Goal: Task Accomplishment & Management: Use online tool/utility

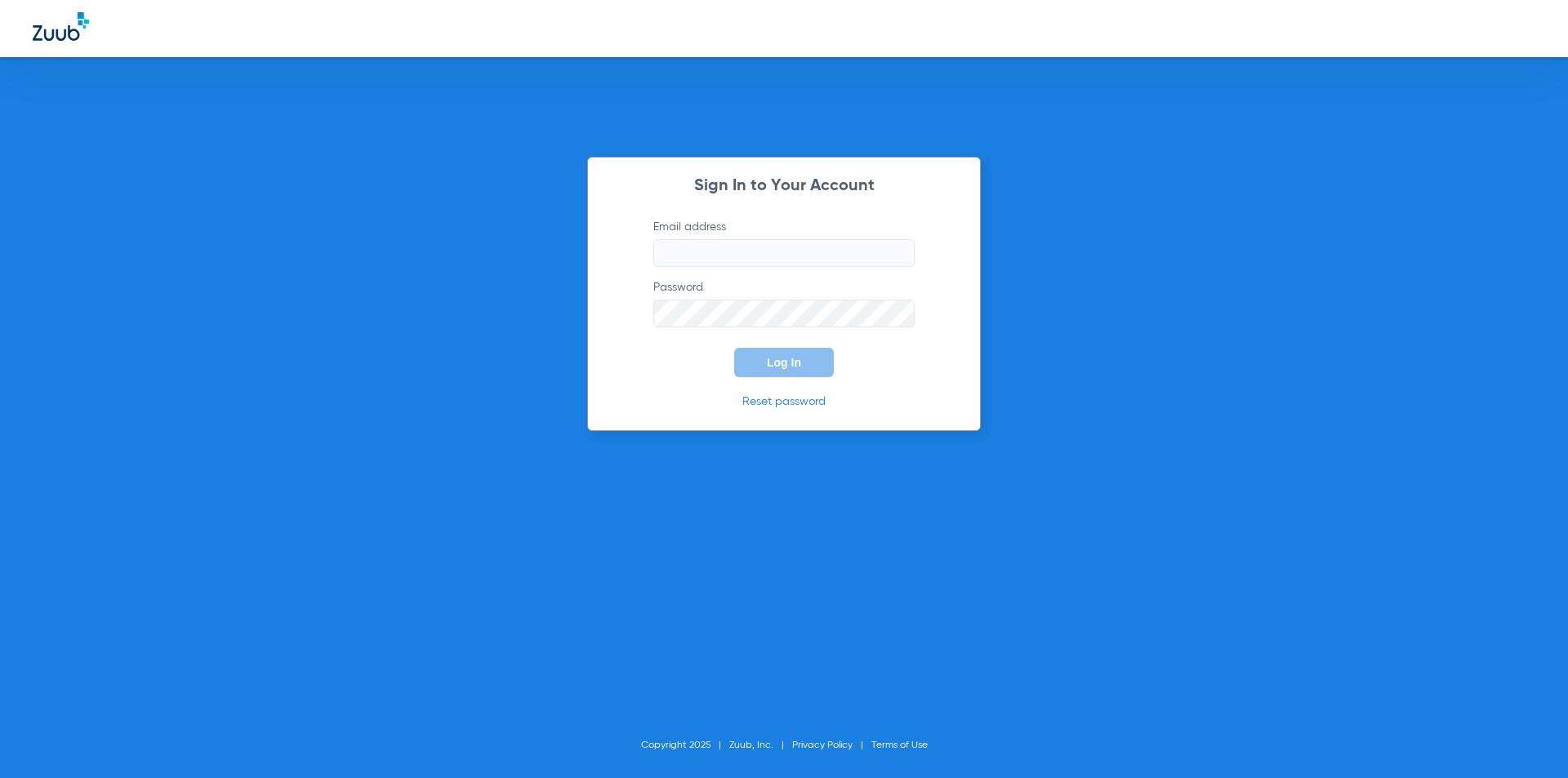
type input "[EMAIL_ADDRESS][DOMAIN_NAME]"
click at [771, 354] on button "Log In" at bounding box center [784, 363] width 99 height 29
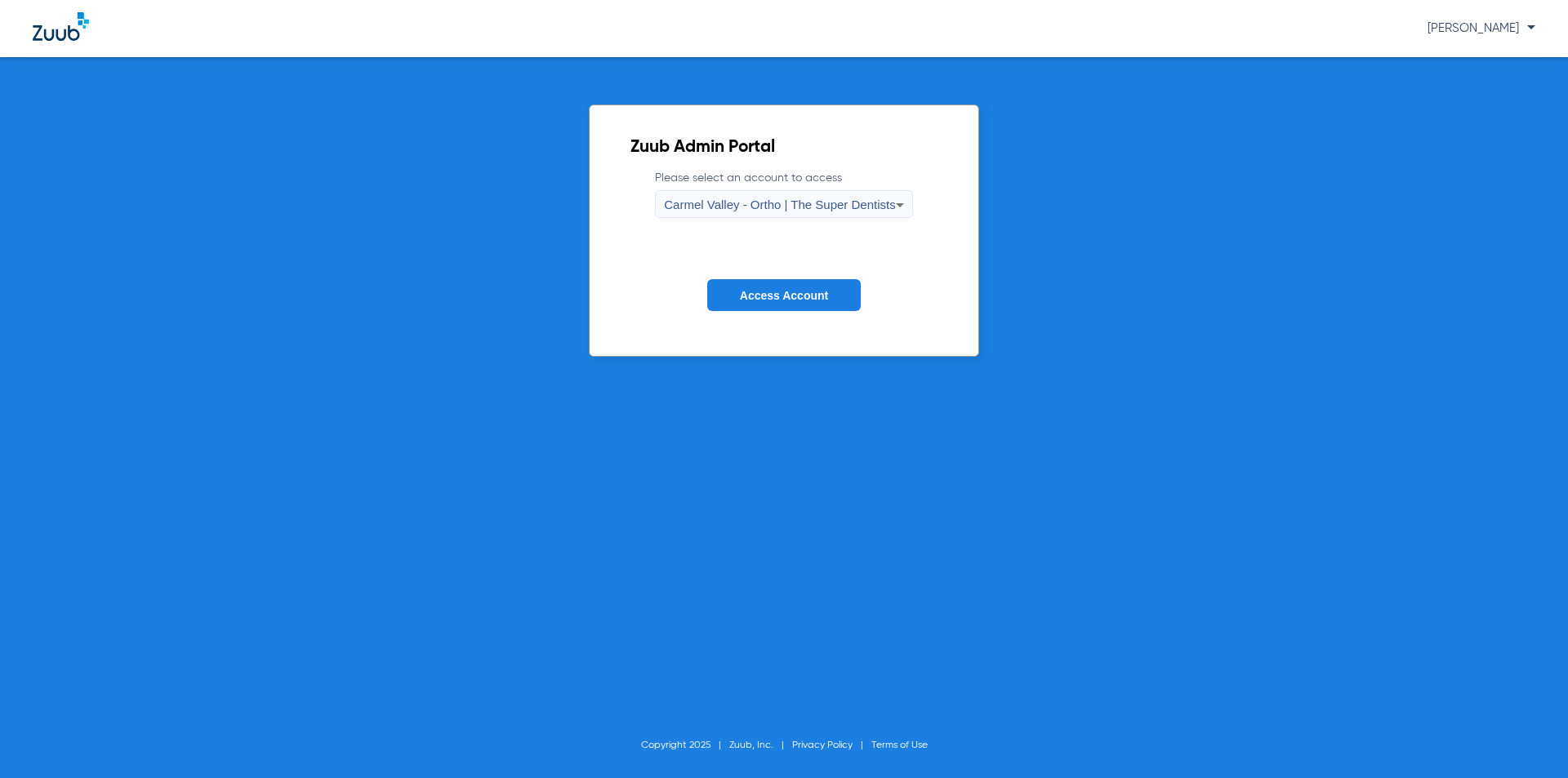
click at [773, 205] on span "Carmel Valley - Ortho | The Super Dentists" at bounding box center [779, 205] width 231 height 14
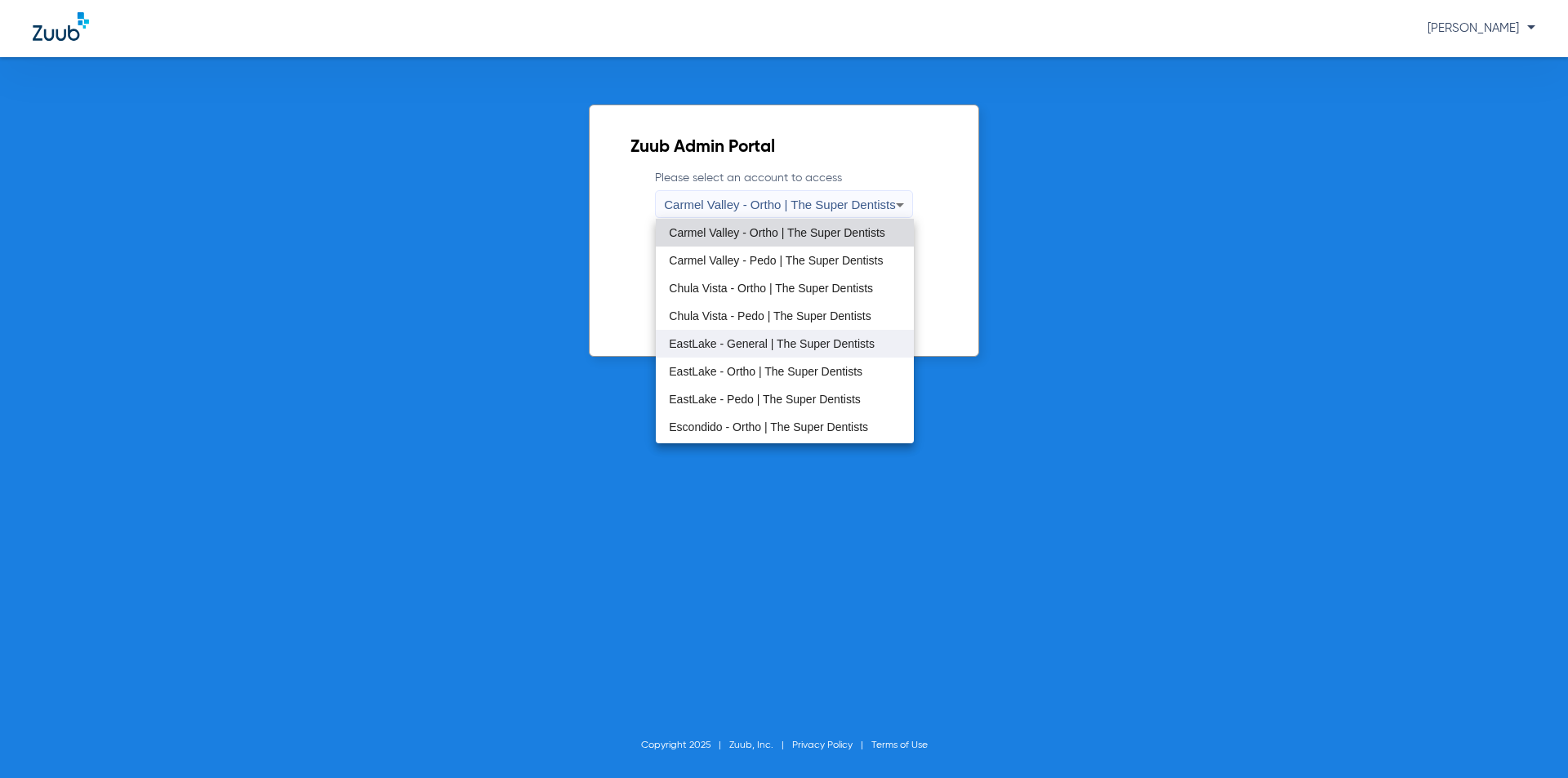
click at [716, 335] on mat-option "EastLake - General | The Super Dentists" at bounding box center [784, 343] width 257 height 27
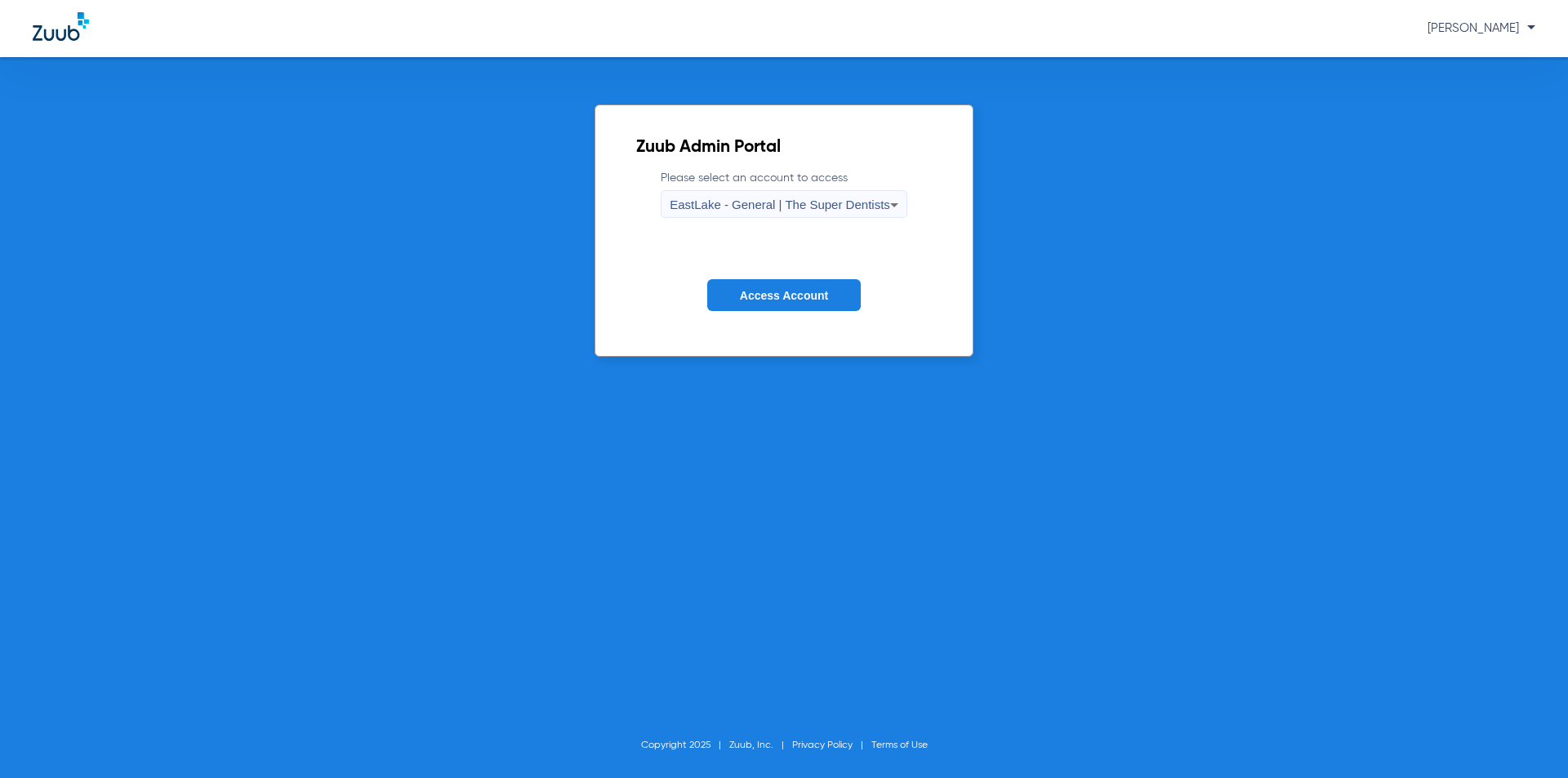
click at [721, 305] on button "Access Account" at bounding box center [783, 294] width 153 height 32
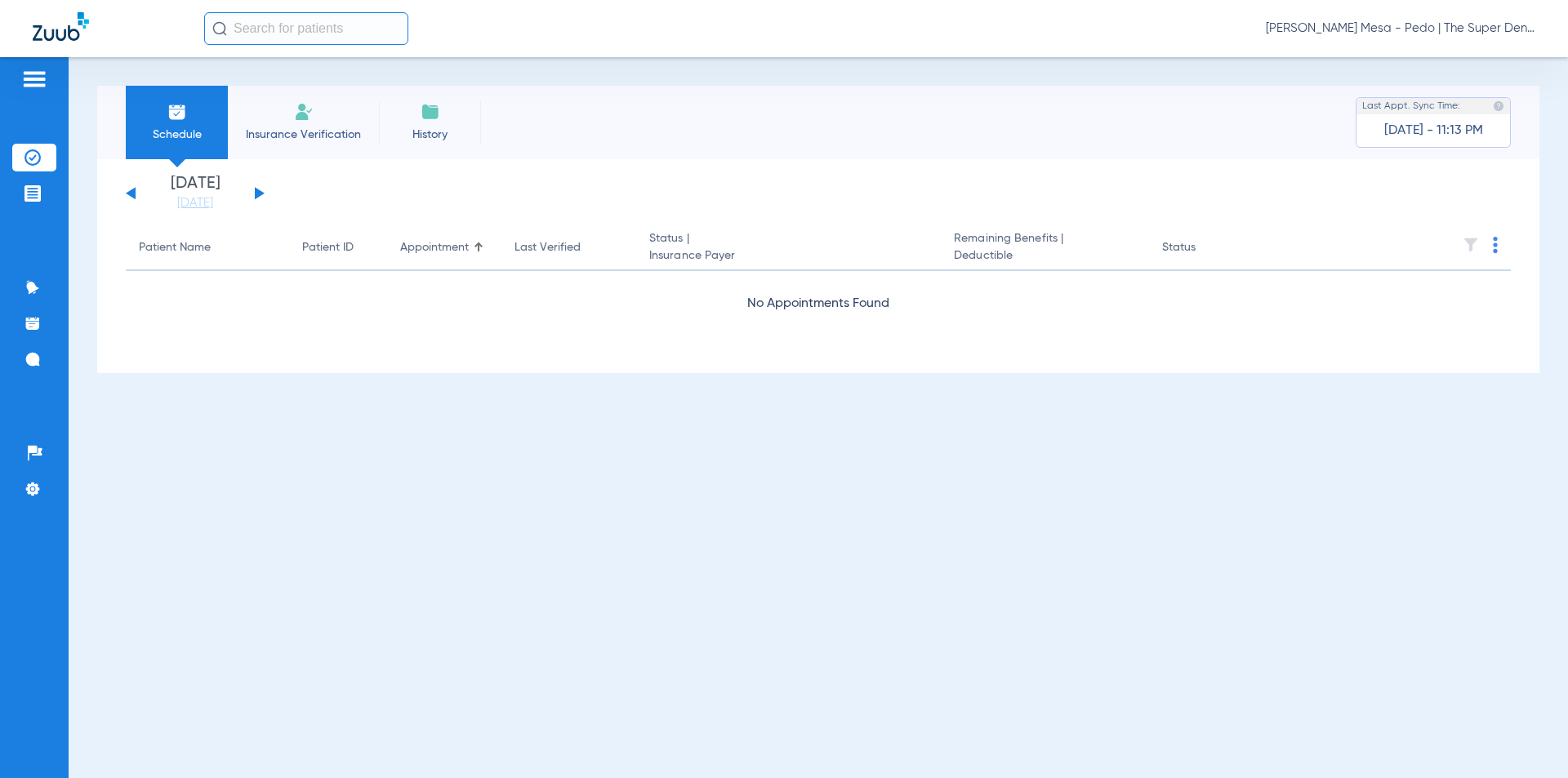
click at [309, 108] on img at bounding box center [303, 112] width 20 height 19
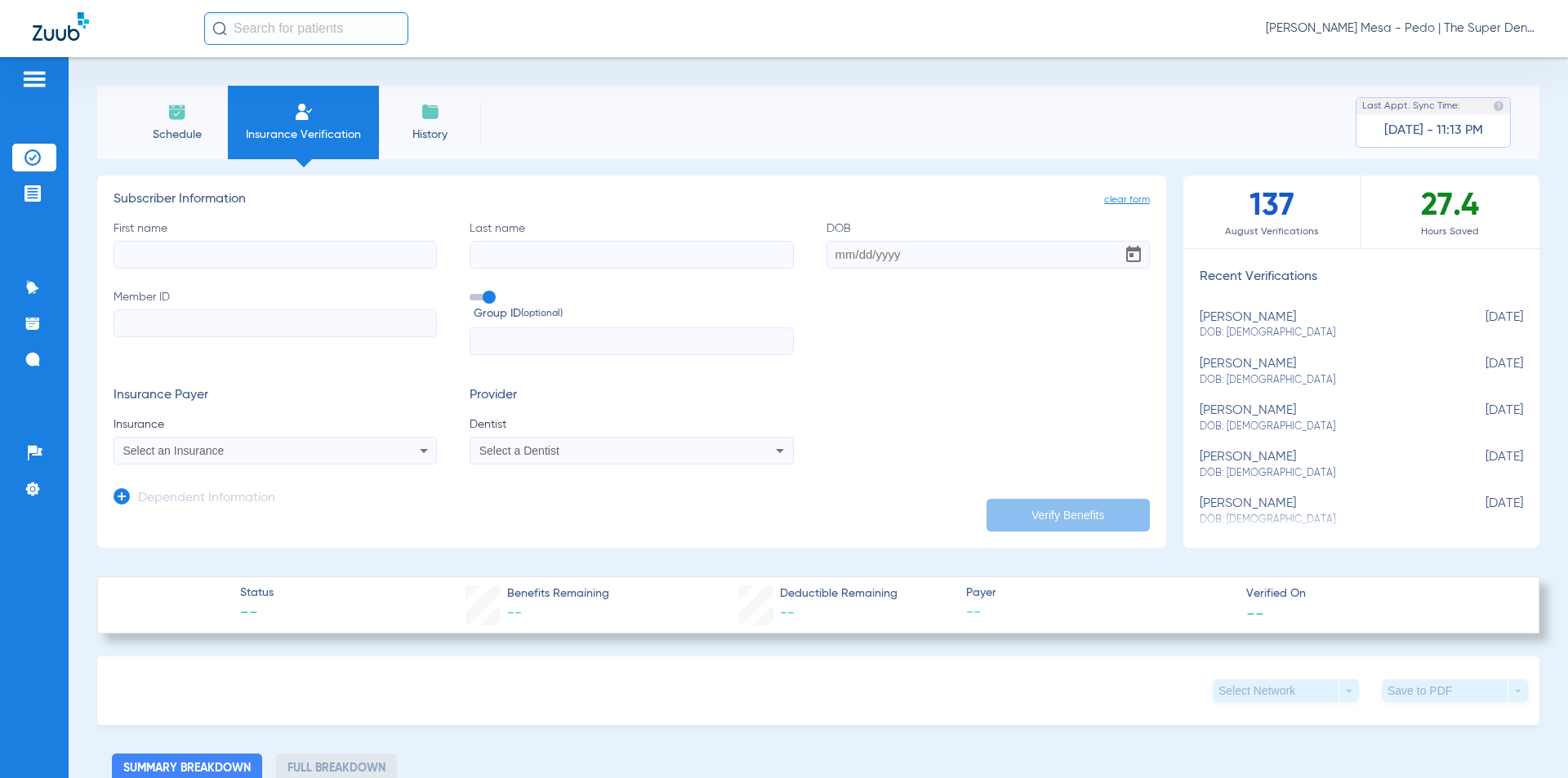
click at [246, 245] on input "First name" at bounding box center [275, 254] width 324 height 27
type input "[PERSON_NAME]"
click at [634, 262] on input "Reynosos" at bounding box center [631, 254] width 324 height 27
type input "[PERSON_NAME]"
click at [826, 257] on input "DOB Required" at bounding box center [988, 254] width 324 height 27
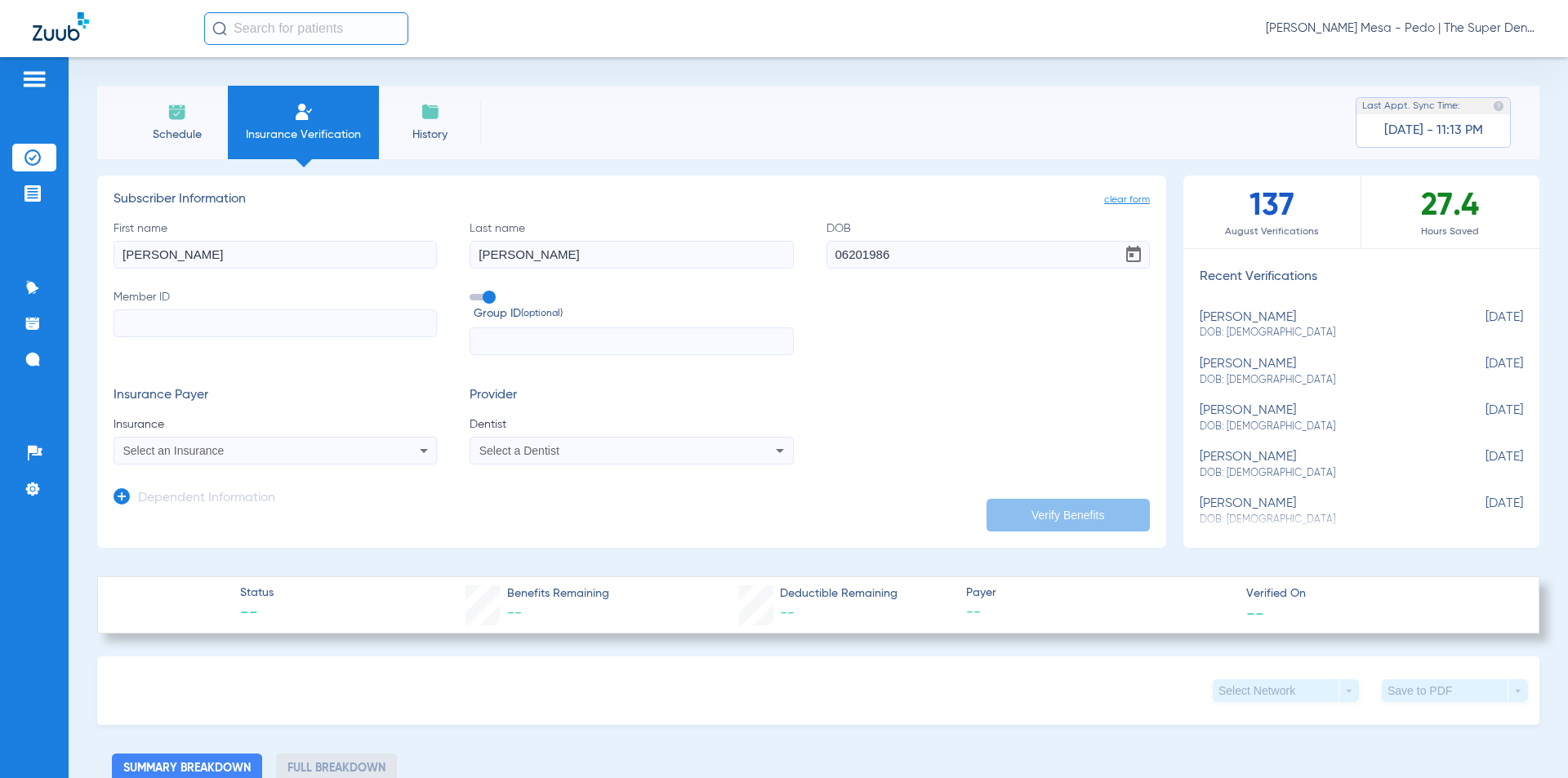
type input "[DATE]"
click at [395, 314] on input "Member ID" at bounding box center [275, 323] width 324 height 27
type input "552913961"
click at [294, 453] on div "Select an Insurance" at bounding box center [245, 450] width 244 height 12
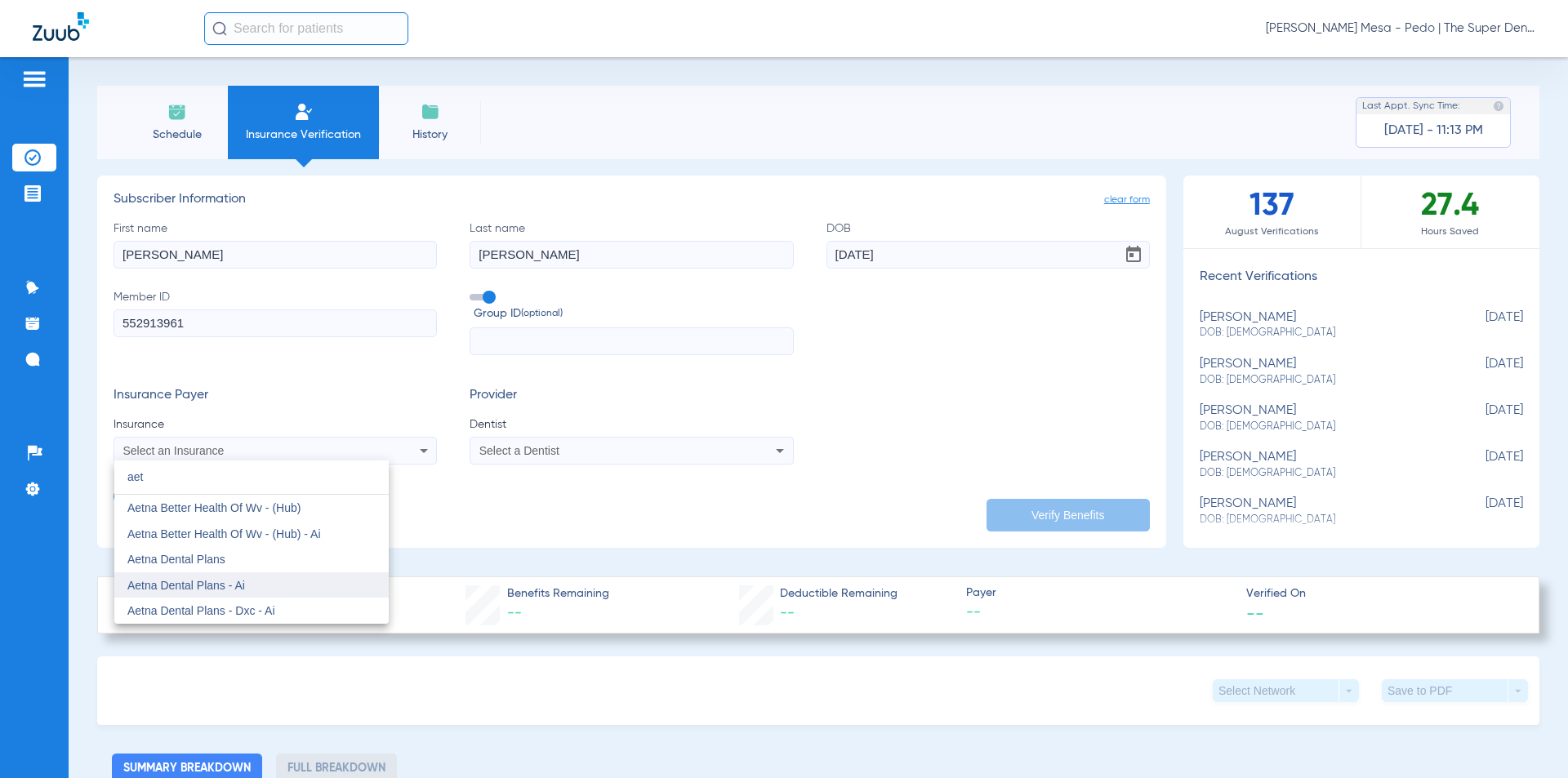
type input "aet"
click at [212, 585] on span "Aetna Dental Plans - Ai" at bounding box center [186, 585] width 118 height 13
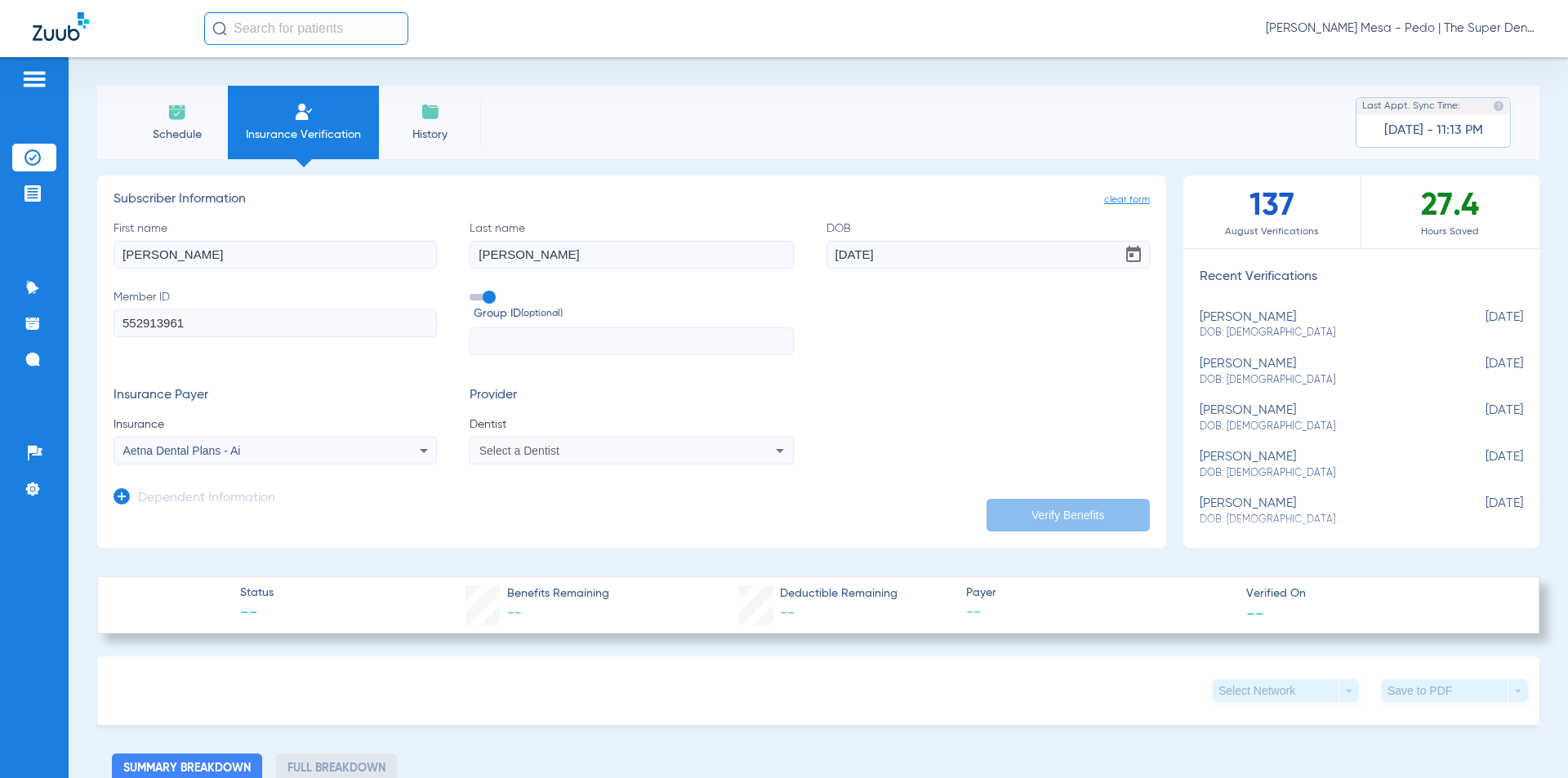
click at [607, 459] on div "Select a Dentist" at bounding box center [631, 450] width 322 height 19
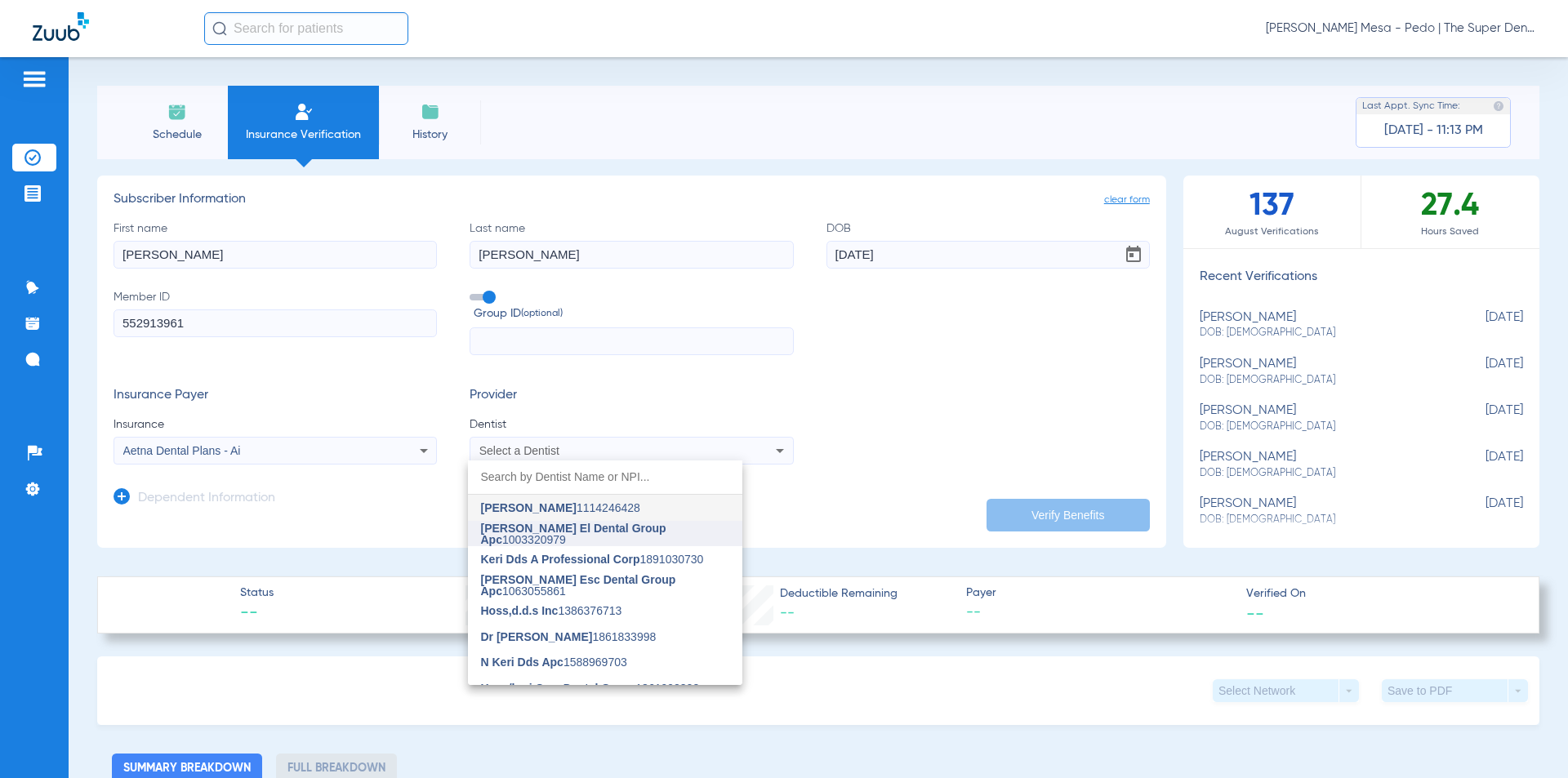
click at [540, 524] on mat-option "[PERSON_NAME] El Dental Group Apc 1003320979" at bounding box center [605, 533] width 274 height 26
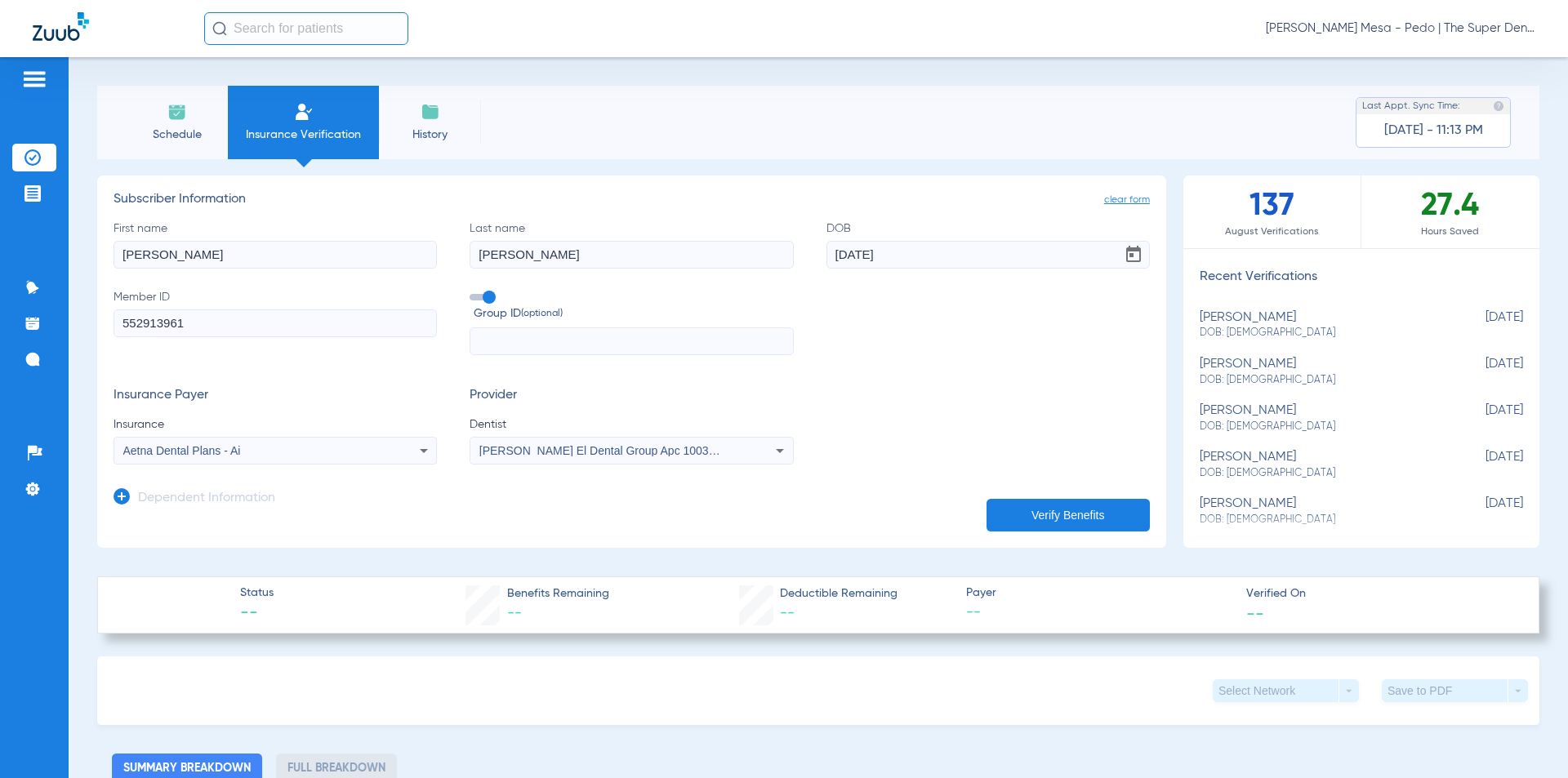
click at [1040, 505] on button "Verify Benefits" at bounding box center [1068, 515] width 163 height 32
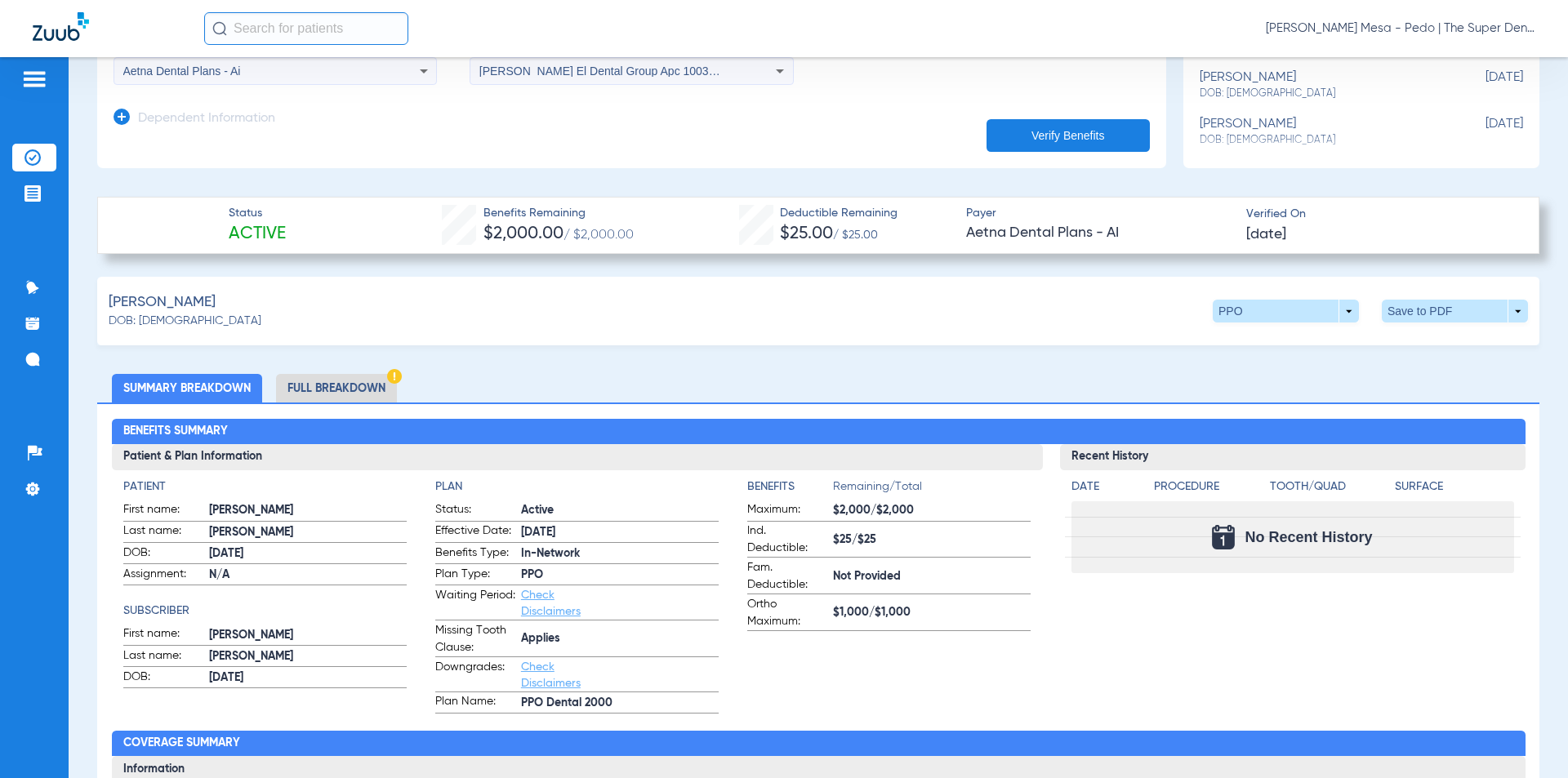
scroll to position [408, 0]
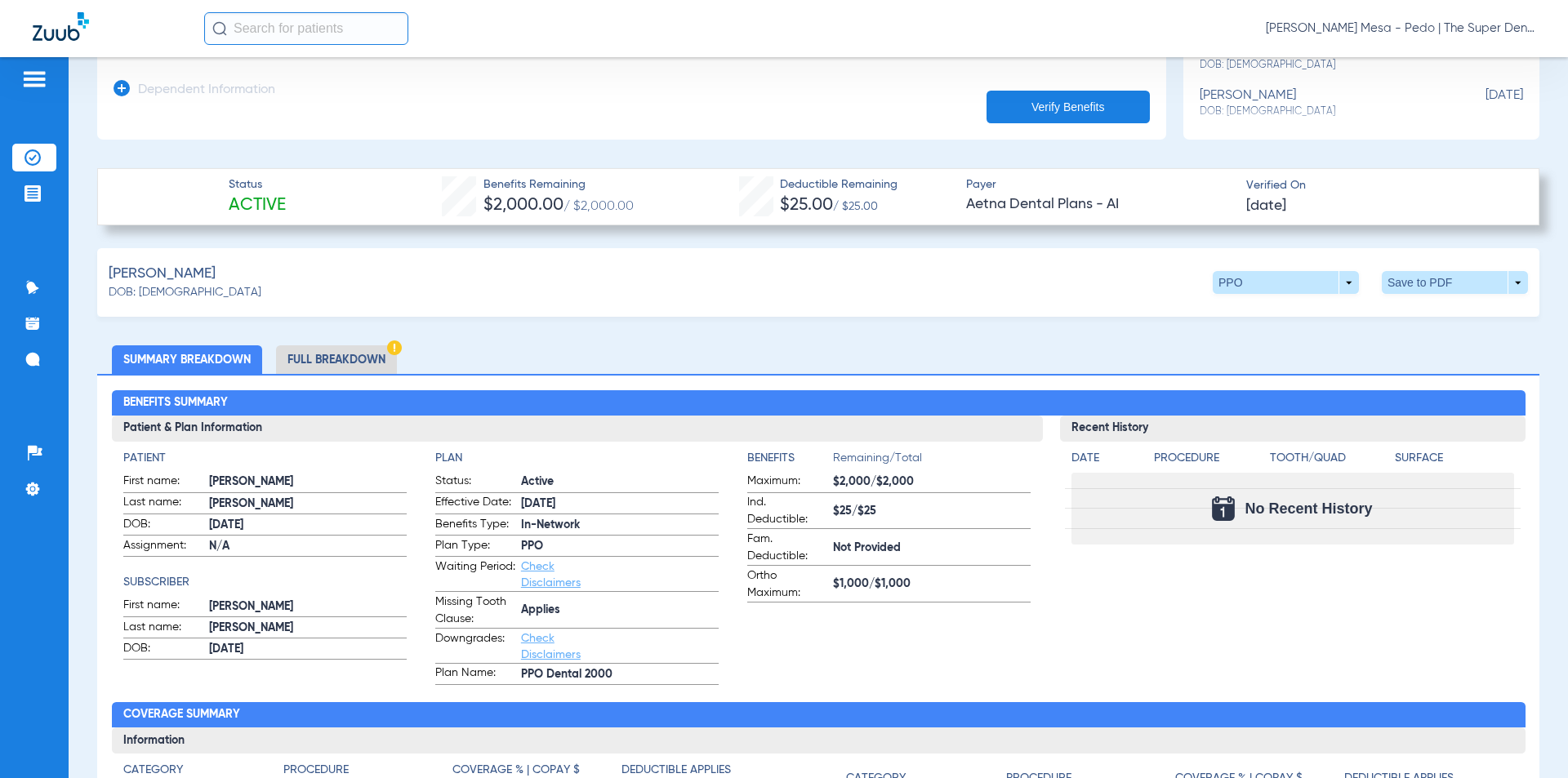
click at [353, 361] on li "Full Breakdown" at bounding box center [336, 359] width 121 height 28
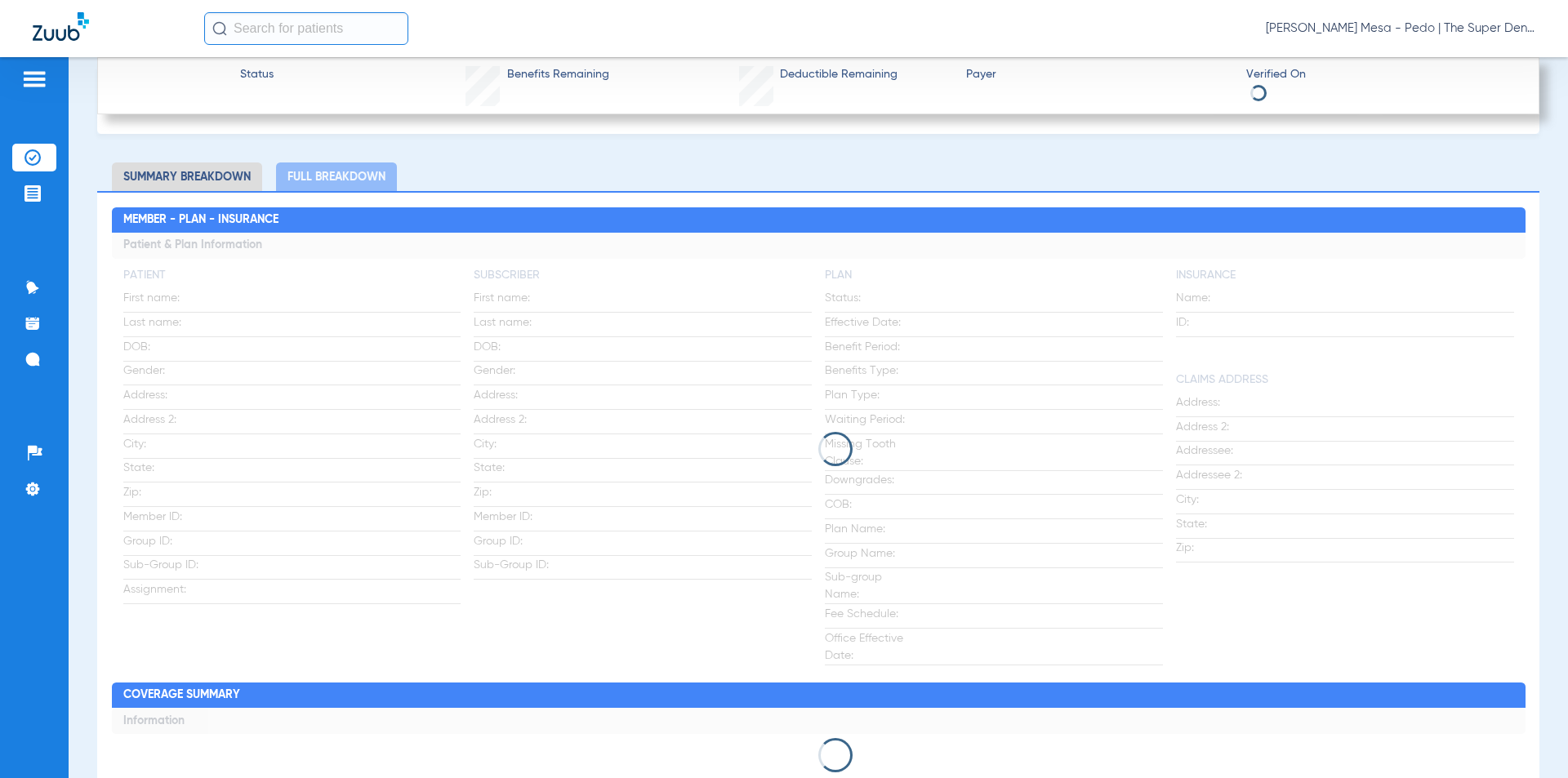
scroll to position [571, 0]
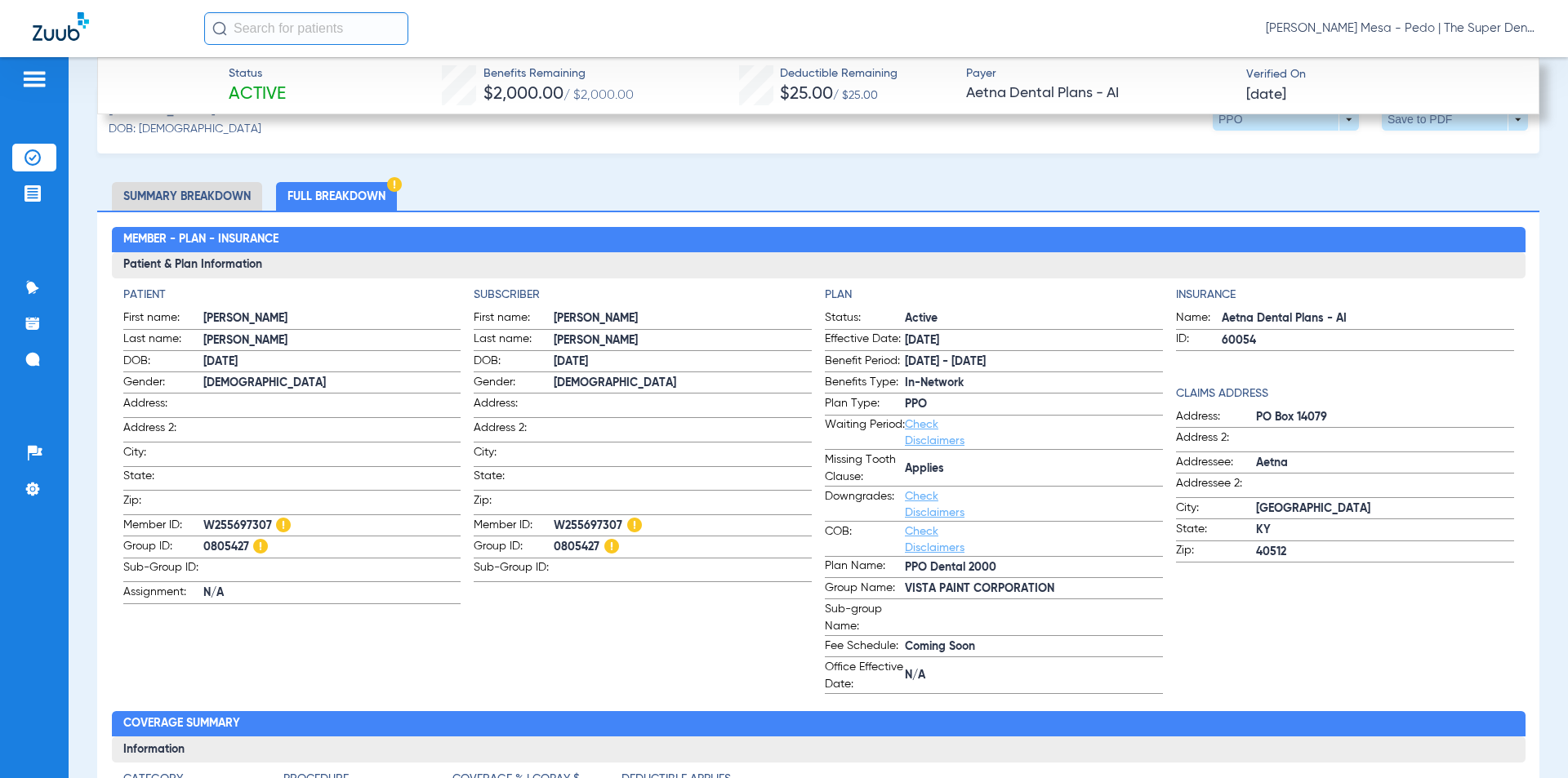
click at [232, 539] on span "0805427" at bounding box center [333, 548] width 258 height 18
copy span "0805427"
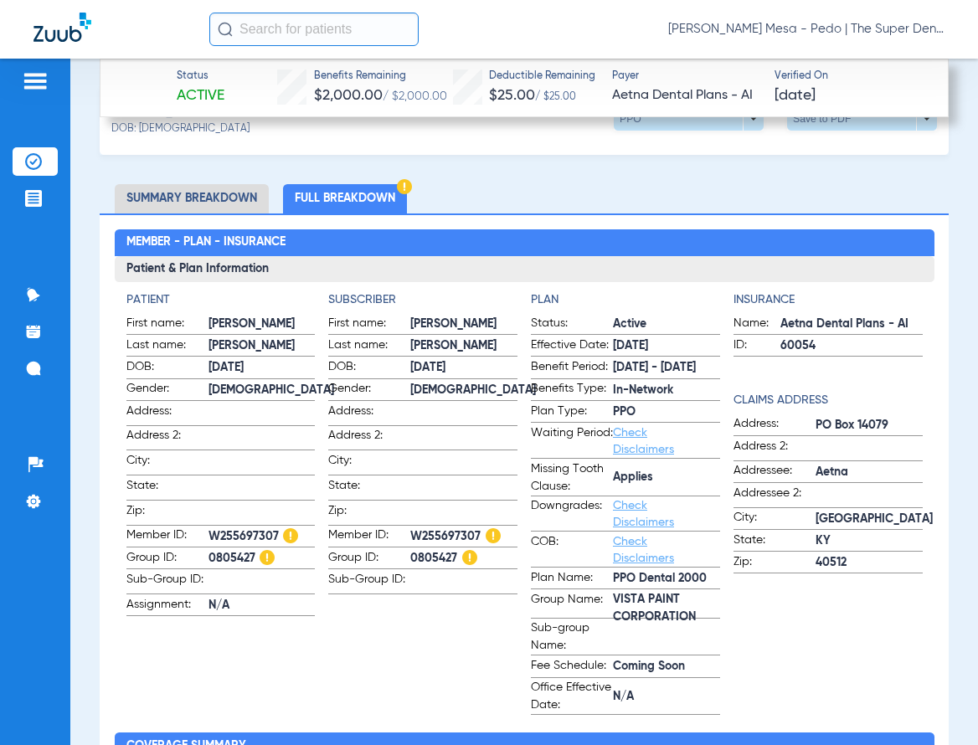
click at [213, 551] on span "0805427" at bounding box center [262, 559] width 107 height 18
copy span "0805427"
click at [237, 550] on span "0805427" at bounding box center [262, 559] width 107 height 18
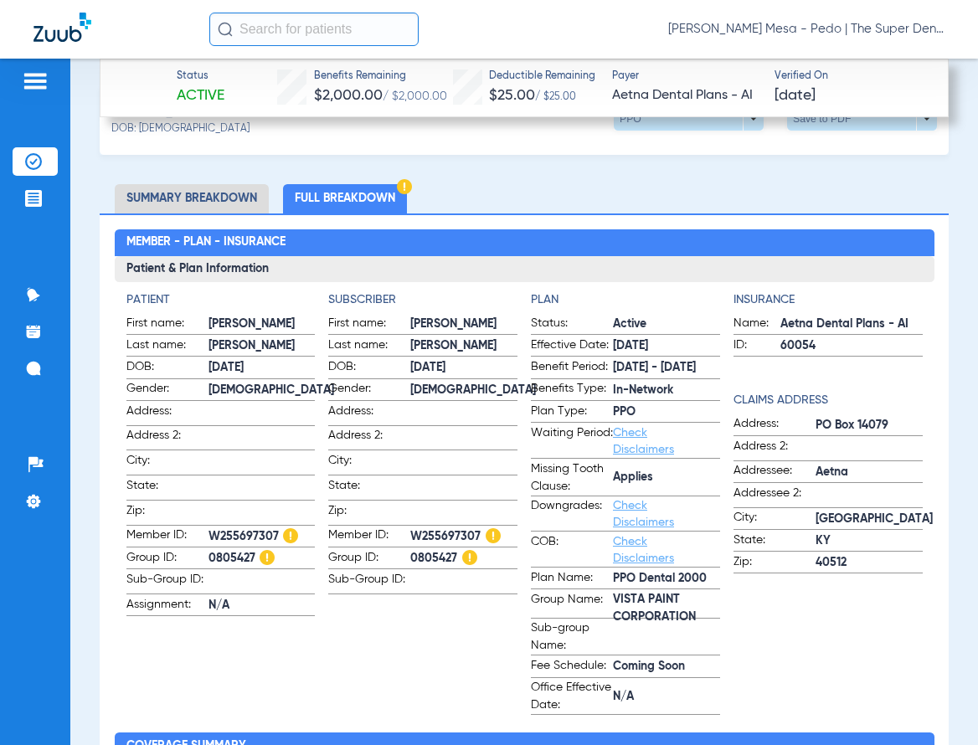
click at [238, 530] on span "W255697307" at bounding box center [262, 537] width 107 height 18
copy span "W255697307"
